Goal: Navigation & Orientation: Find specific page/section

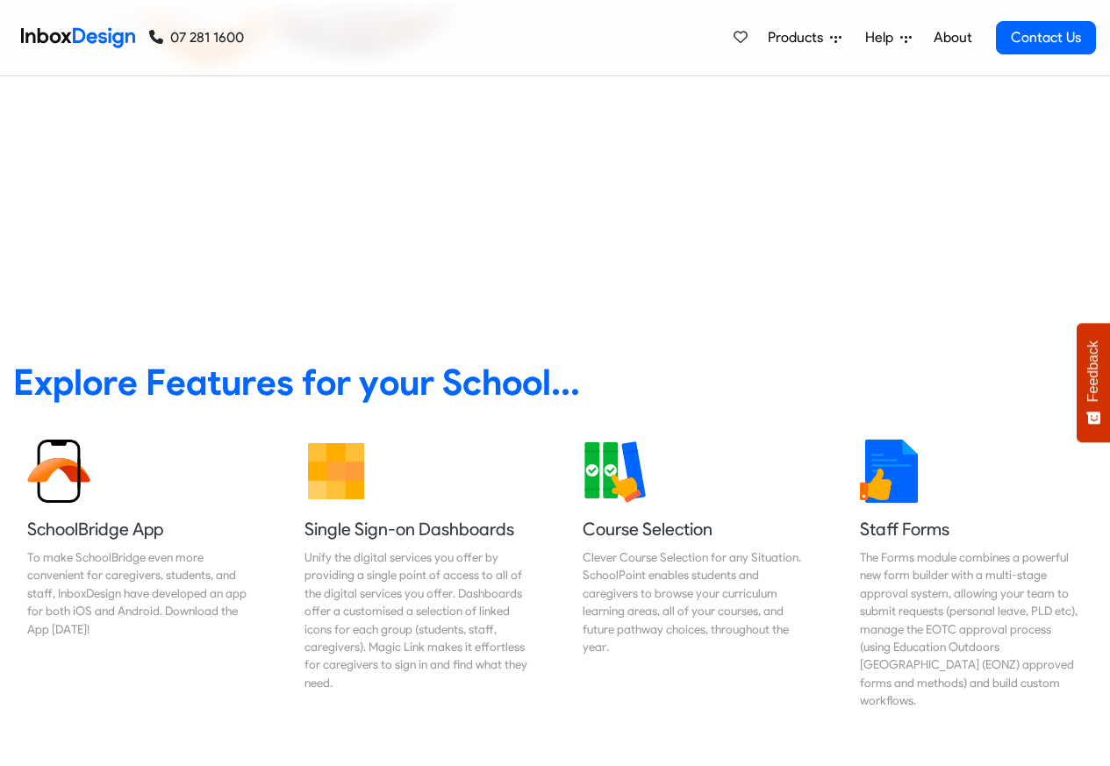
scroll to position [632, 0]
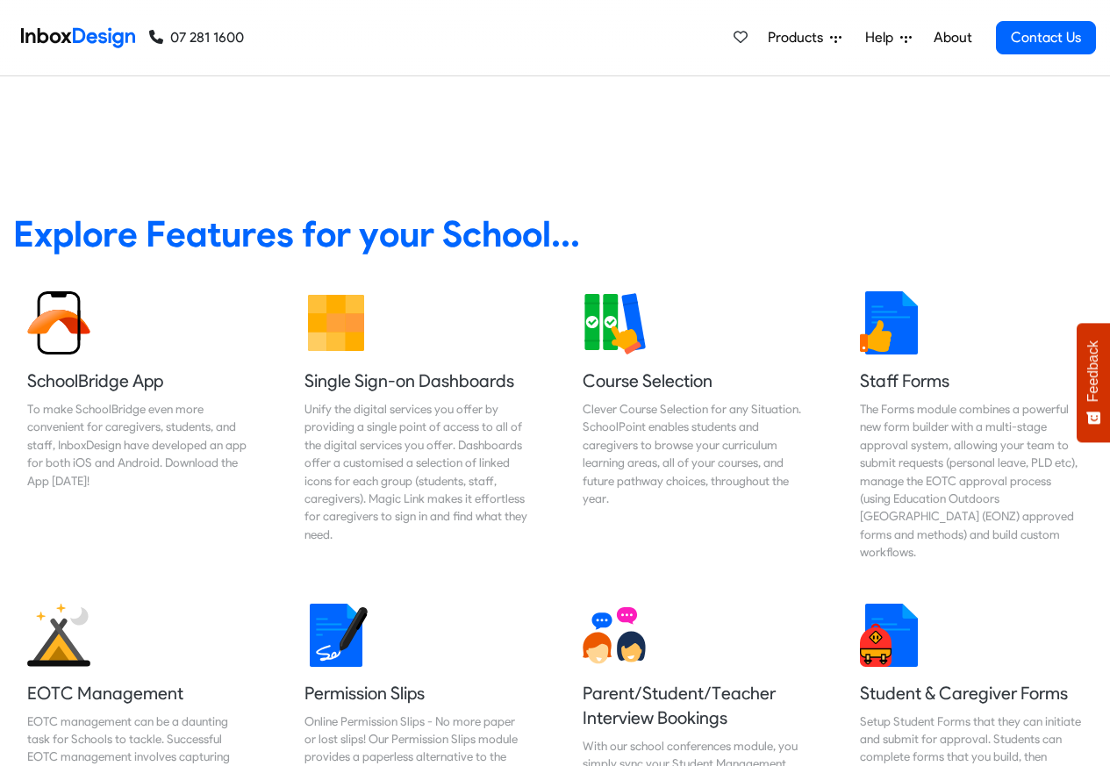
click at [800, 39] on span "Products" at bounding box center [799, 37] width 62 height 21
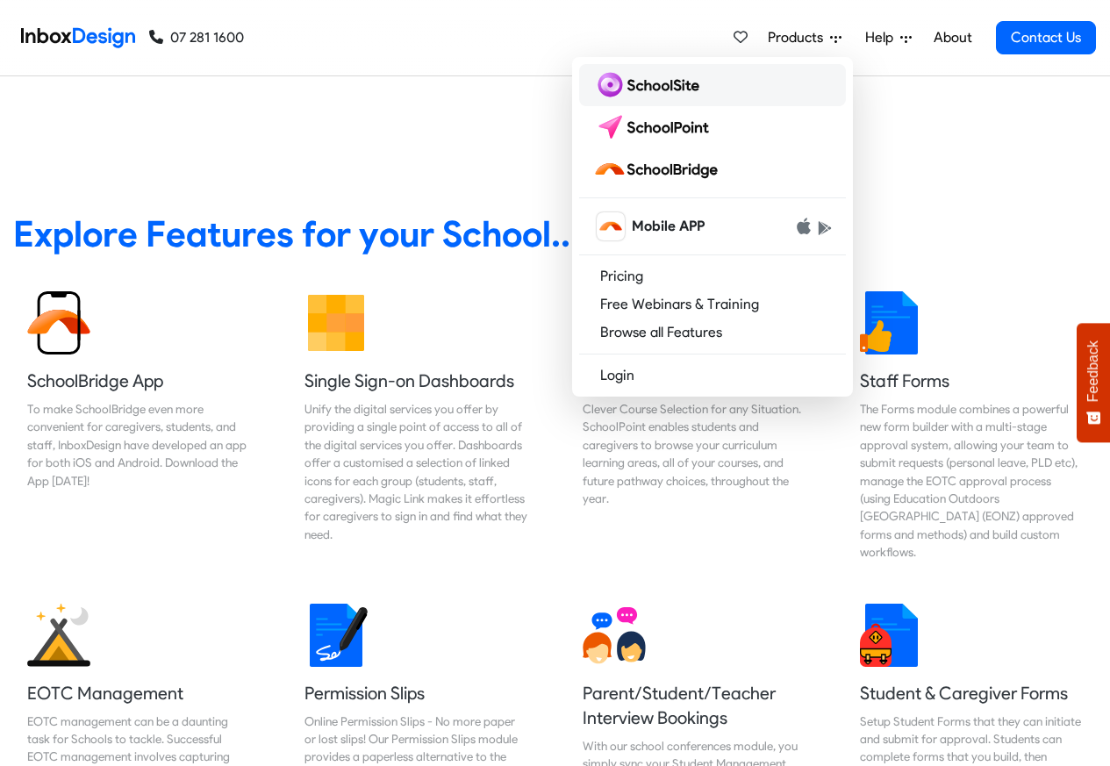
click at [654, 89] on img at bounding box center [649, 85] width 113 height 28
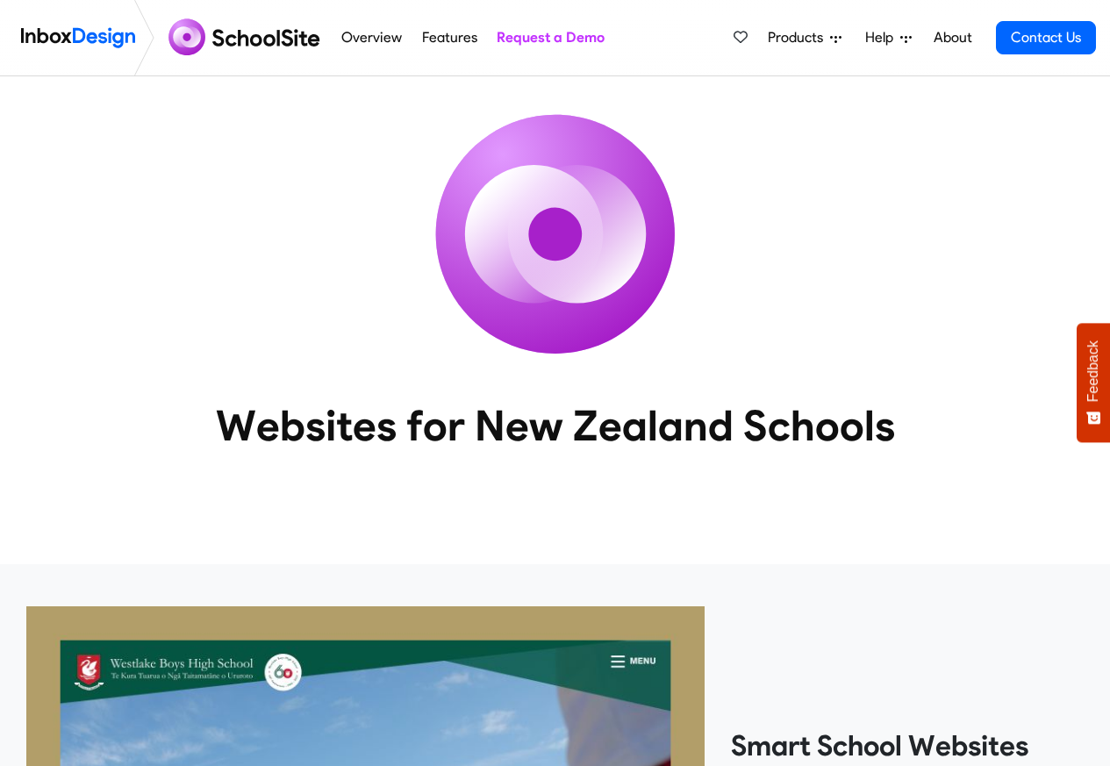
click at [648, 88] on img at bounding box center [556, 234] width 316 height 316
